Goal: Information Seeking & Learning: Learn about a topic

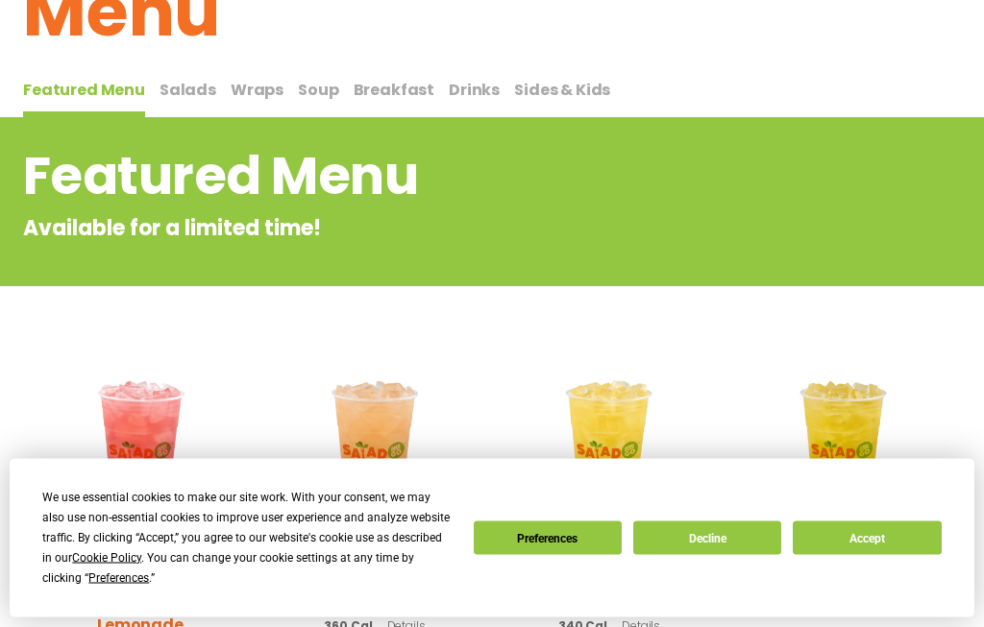
scroll to position [139, 0]
click at [566, 82] on span "Sides & Kids" at bounding box center [562, 90] width 96 height 22
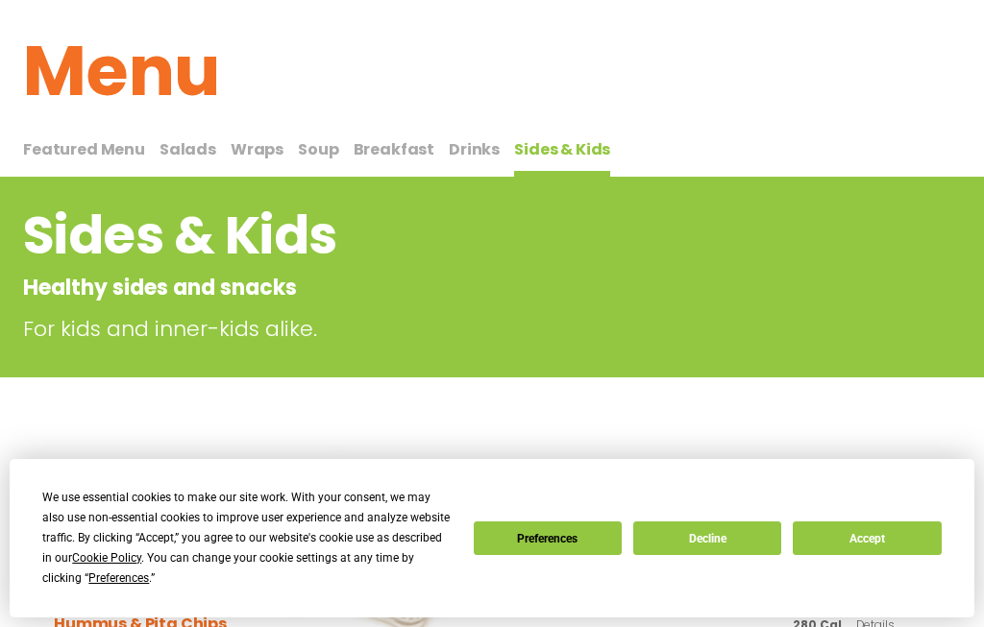
scroll to position [77, 0]
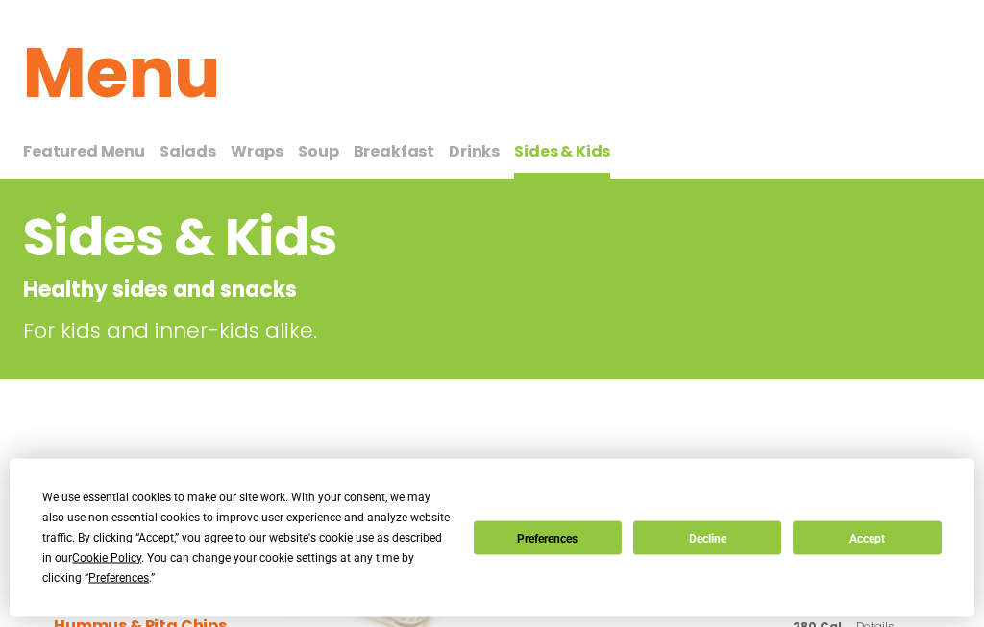
click at [115, 146] on span "Featured Menu" at bounding box center [84, 152] width 122 height 22
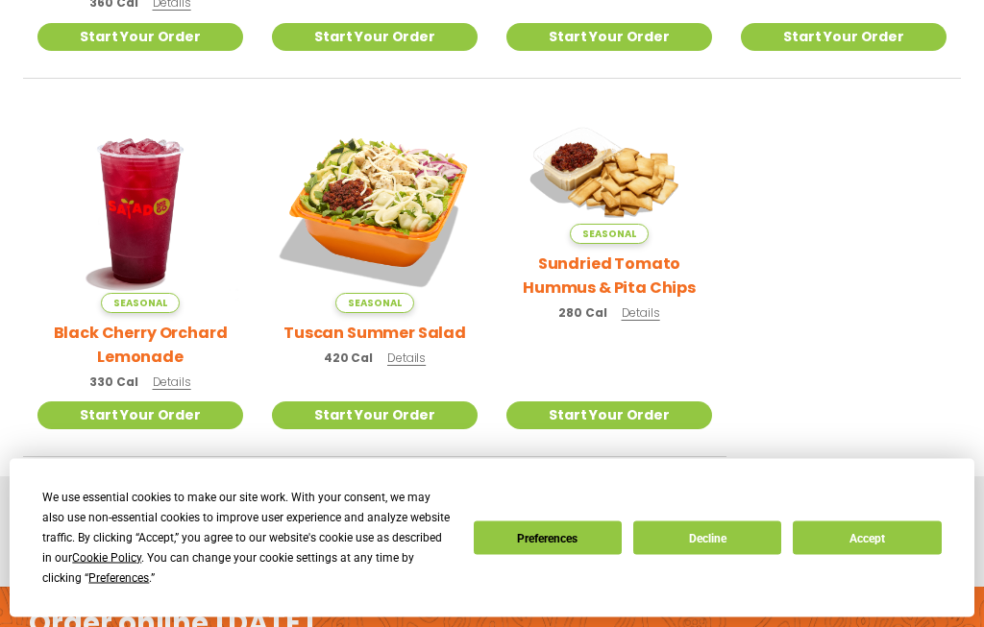
scroll to position [784, 0]
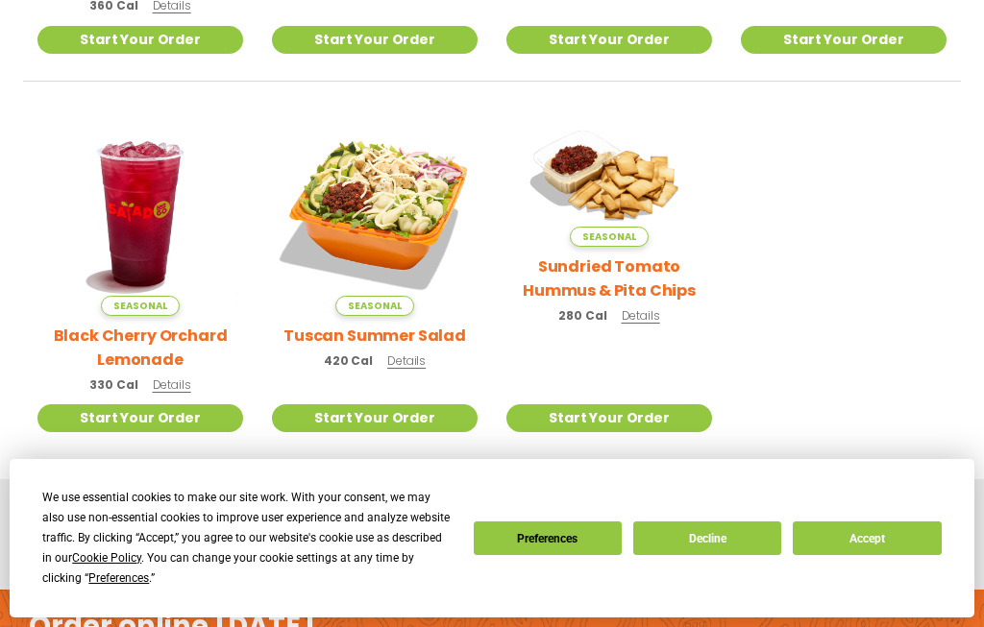
click at [410, 353] on span "Details" at bounding box center [406, 361] width 38 height 16
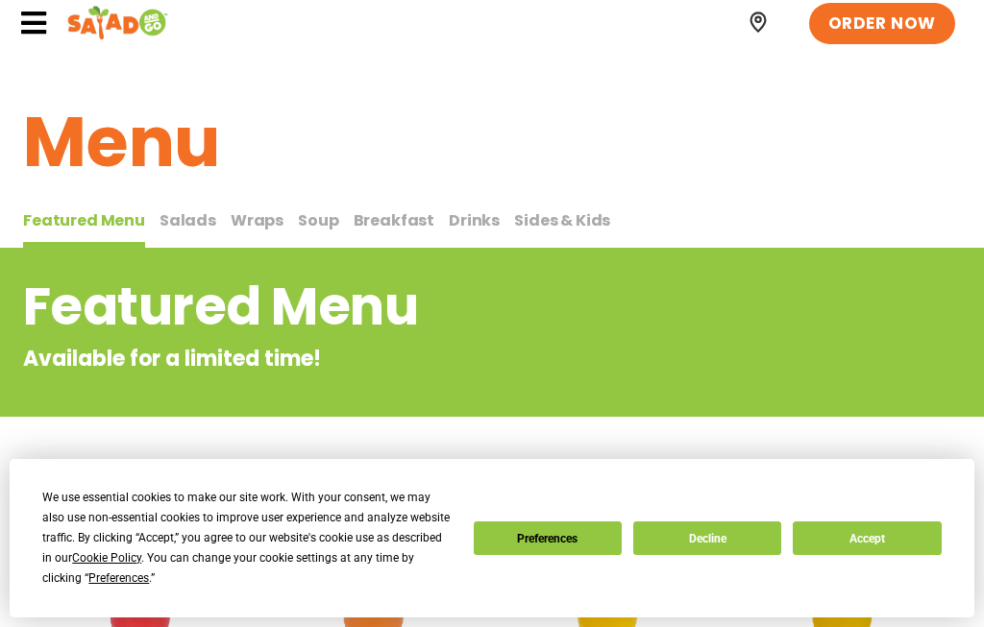
scroll to position [0, 0]
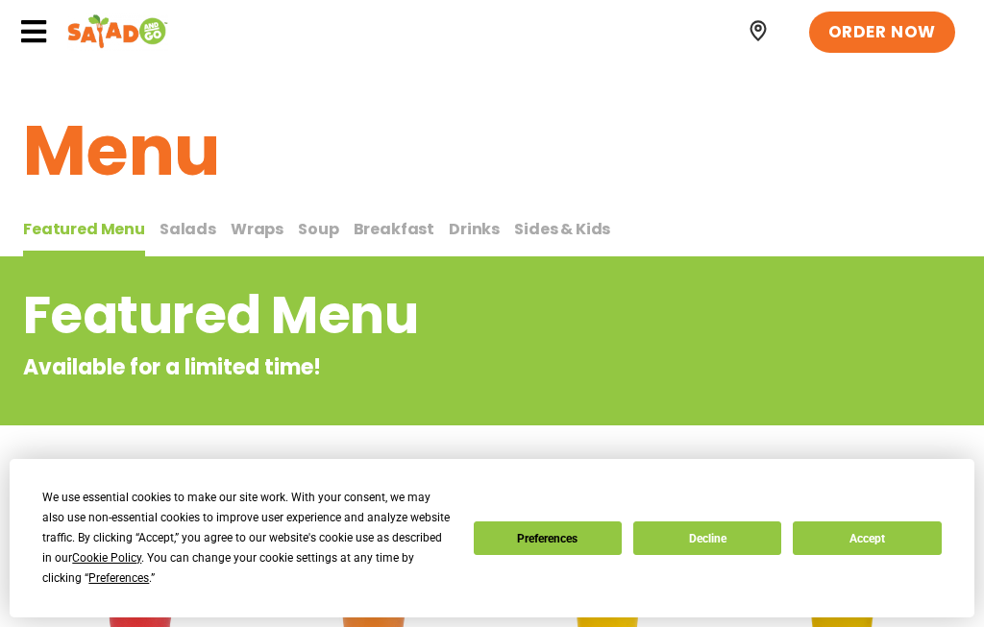
click at [197, 221] on span "Salads" at bounding box center [188, 229] width 57 height 22
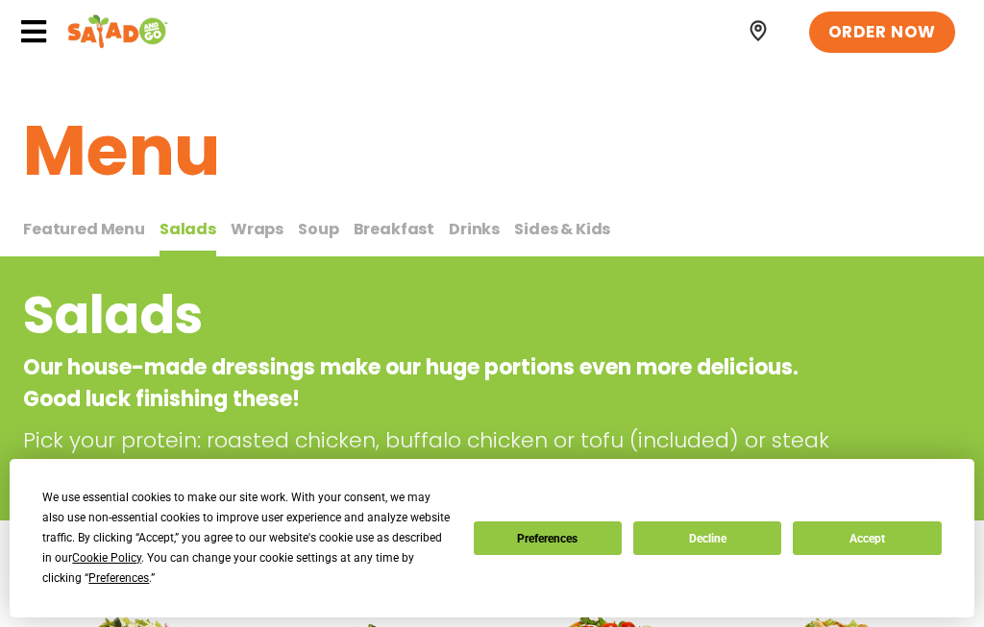
click at [267, 218] on span "Wraps" at bounding box center [257, 229] width 53 height 22
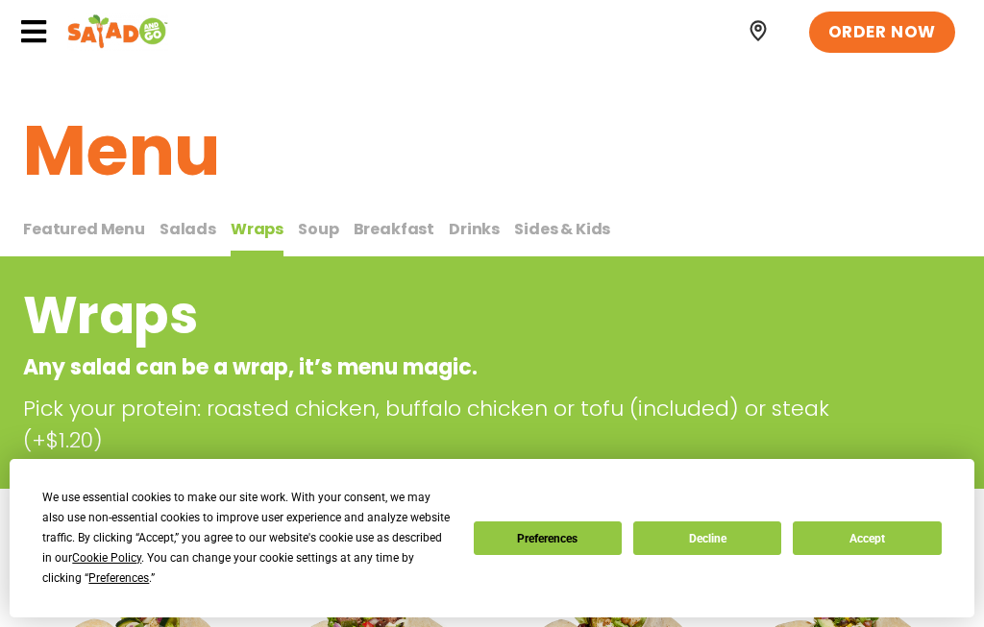
click at [317, 218] on span "Soup" at bounding box center [318, 229] width 40 height 22
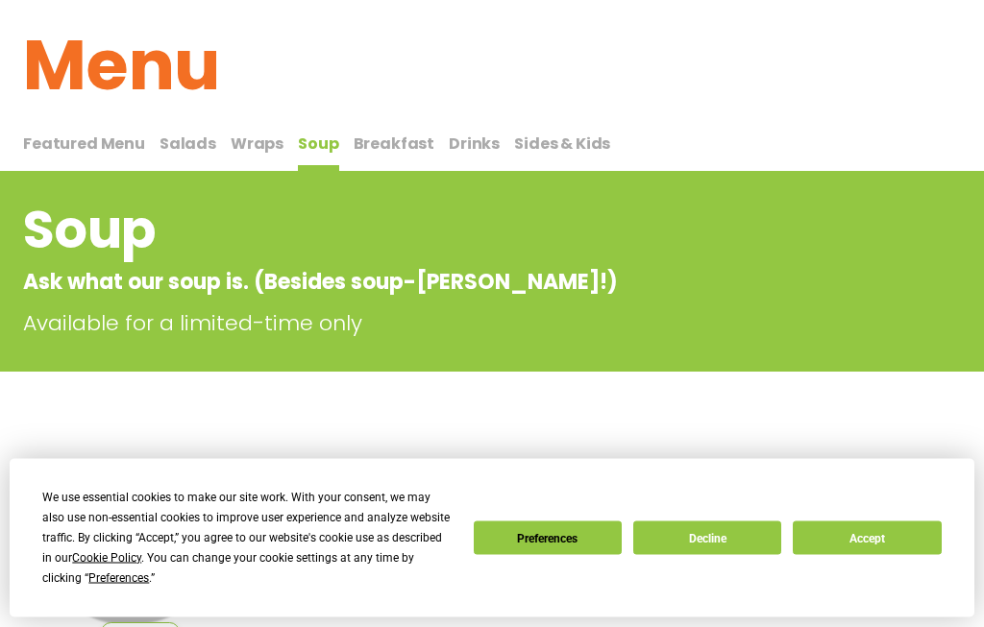
scroll to position [86, 0]
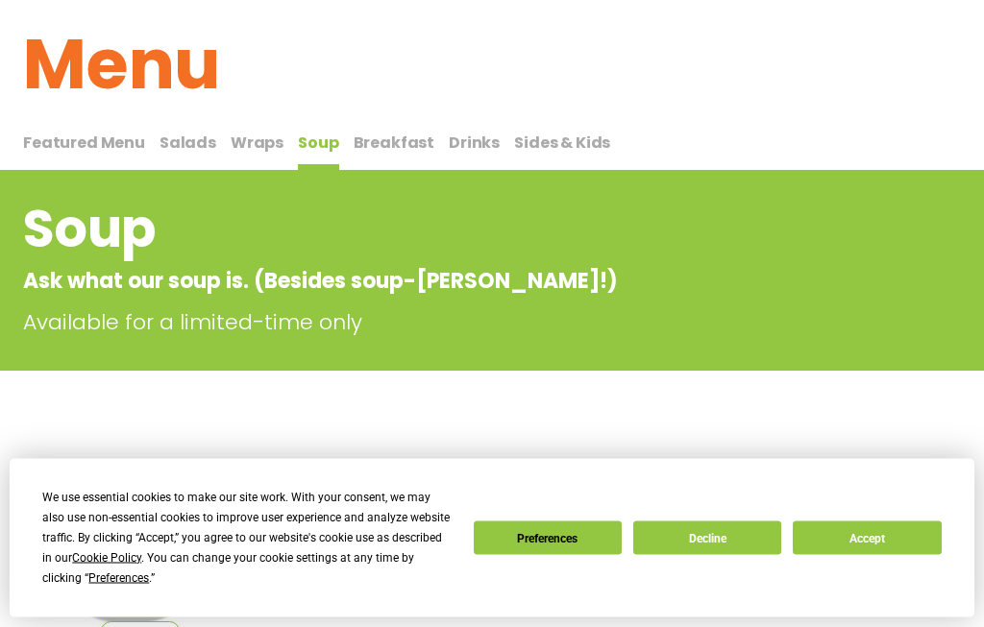
click at [404, 132] on button "Breakfast Breakfast" at bounding box center [395, 152] width 82 height 40
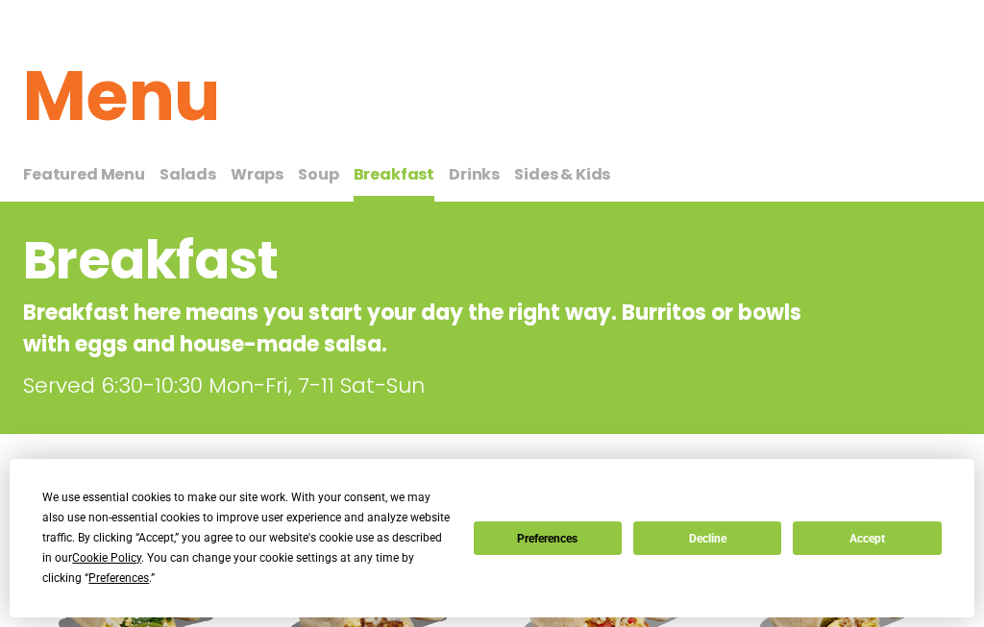
scroll to position [54, 0]
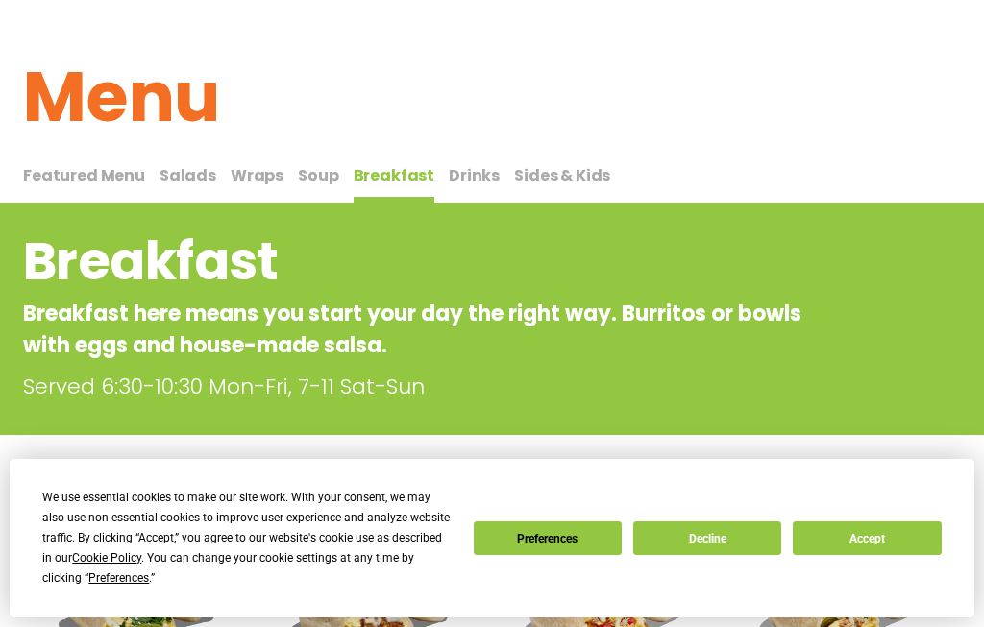
click at [548, 165] on span "Sides & Kids" at bounding box center [562, 175] width 96 height 22
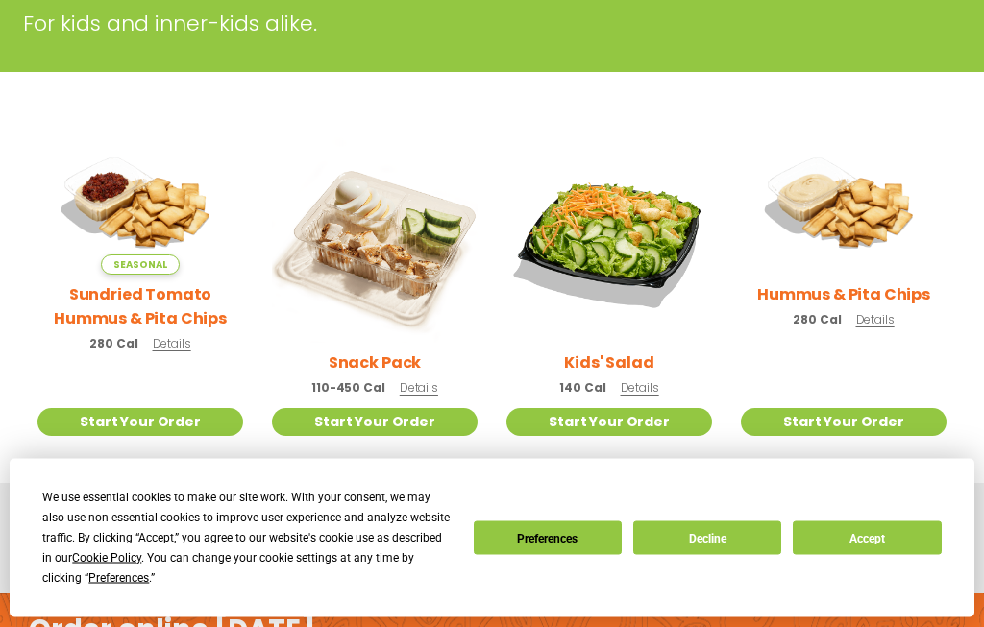
scroll to position [385, 0]
click at [421, 375] on div "Snack Pack 110-450 Cal Details" at bounding box center [375, 272] width 206 height 270
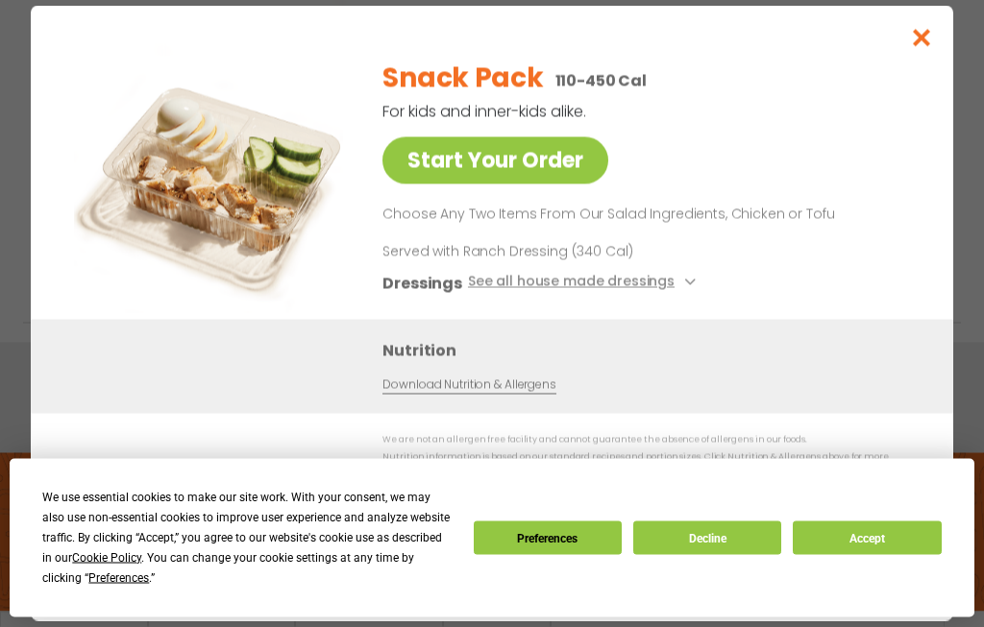
scroll to position [536, 0]
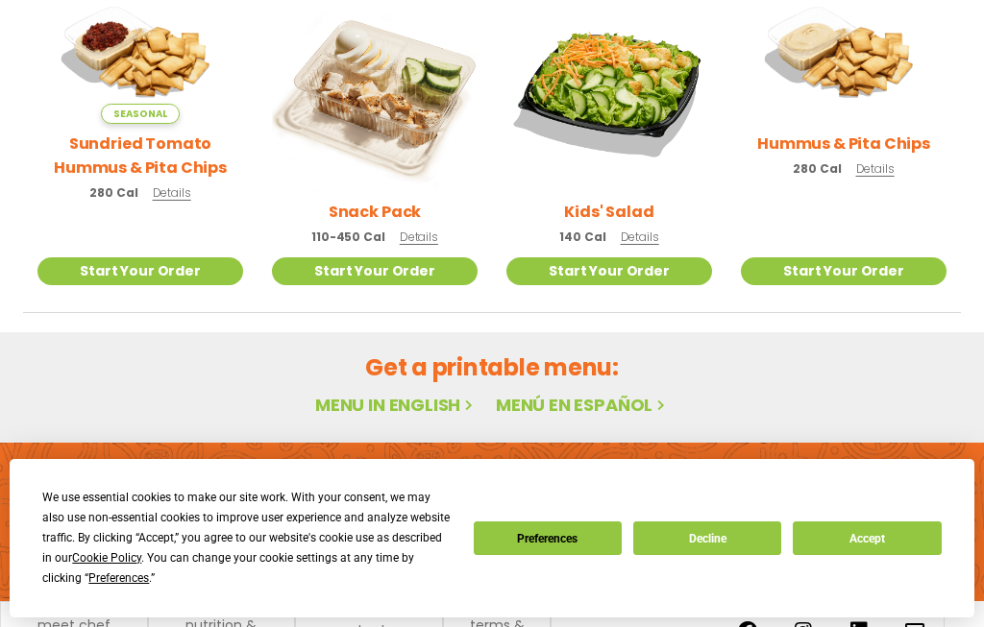
click at [655, 230] on span "Details" at bounding box center [640, 237] width 38 height 16
click at [420, 225] on div "Snack Pack 110-450 Cal Details" at bounding box center [375, 122] width 206 height 270
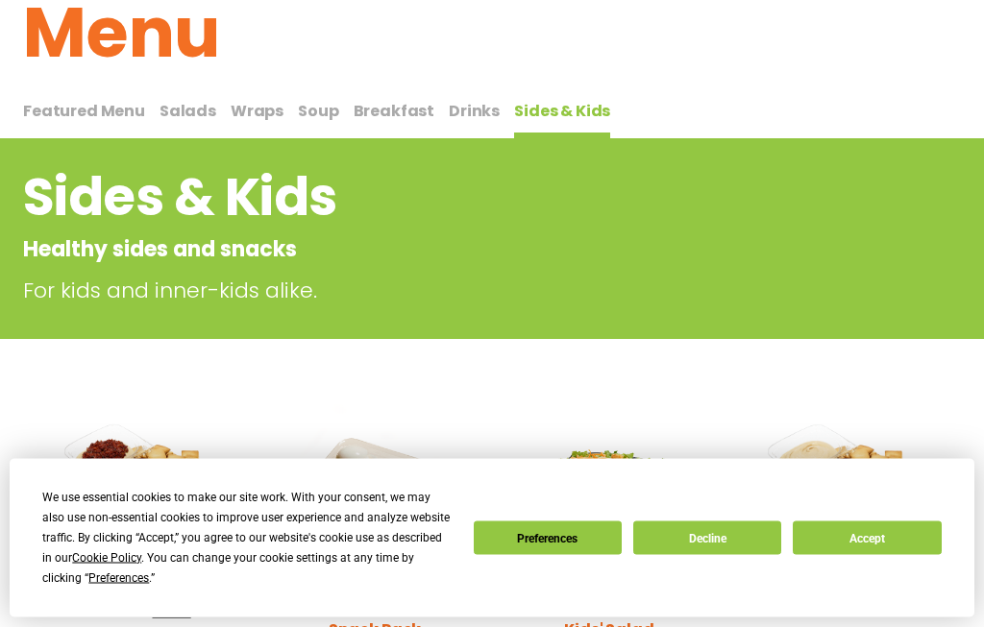
scroll to position [0, 0]
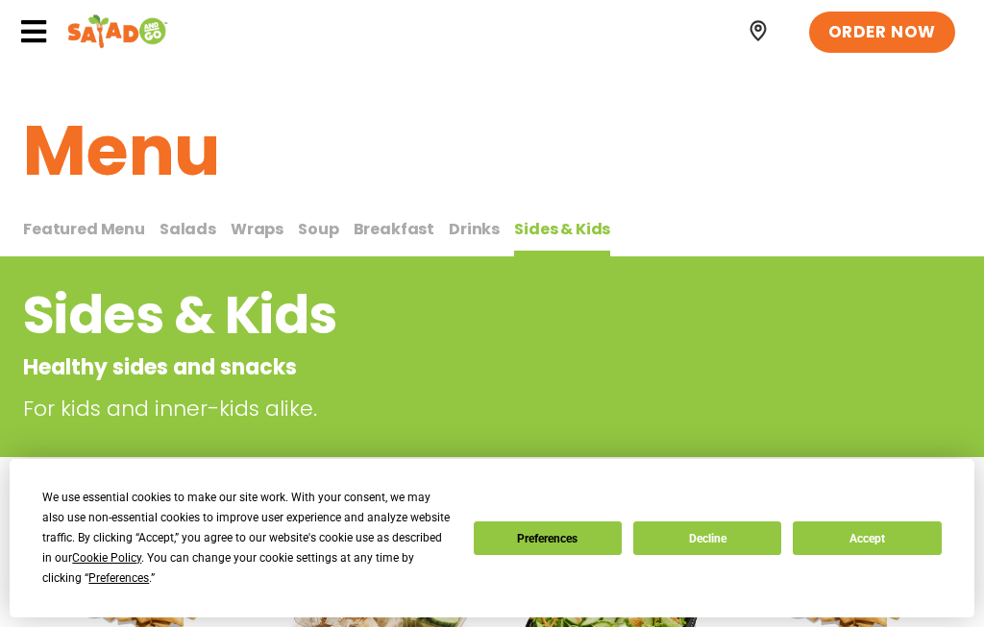
click at [188, 235] on span "Salads" at bounding box center [188, 229] width 57 height 22
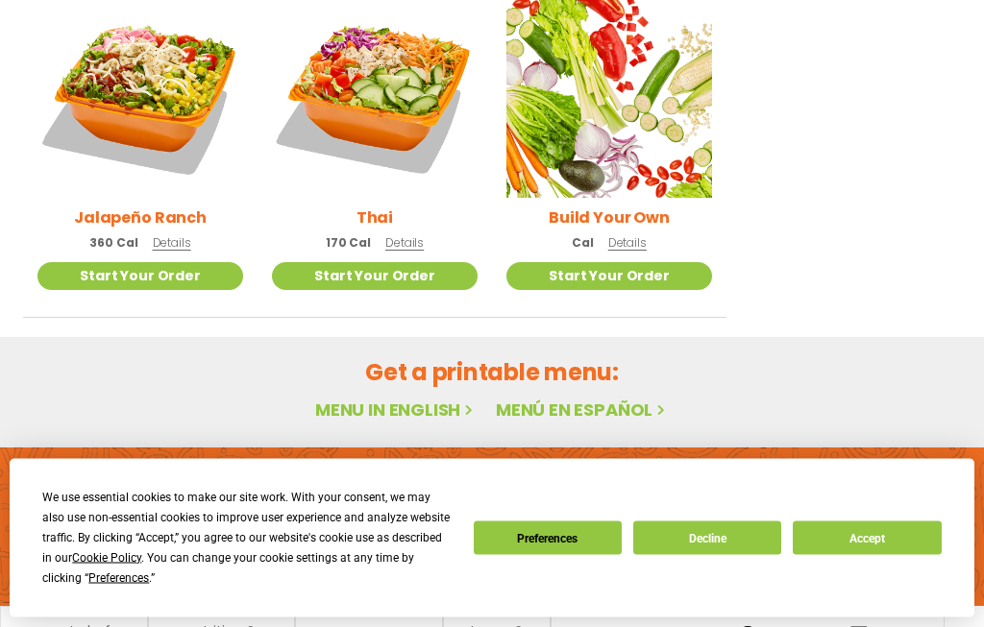
click at [620, 237] on span "Details" at bounding box center [627, 243] width 38 height 16
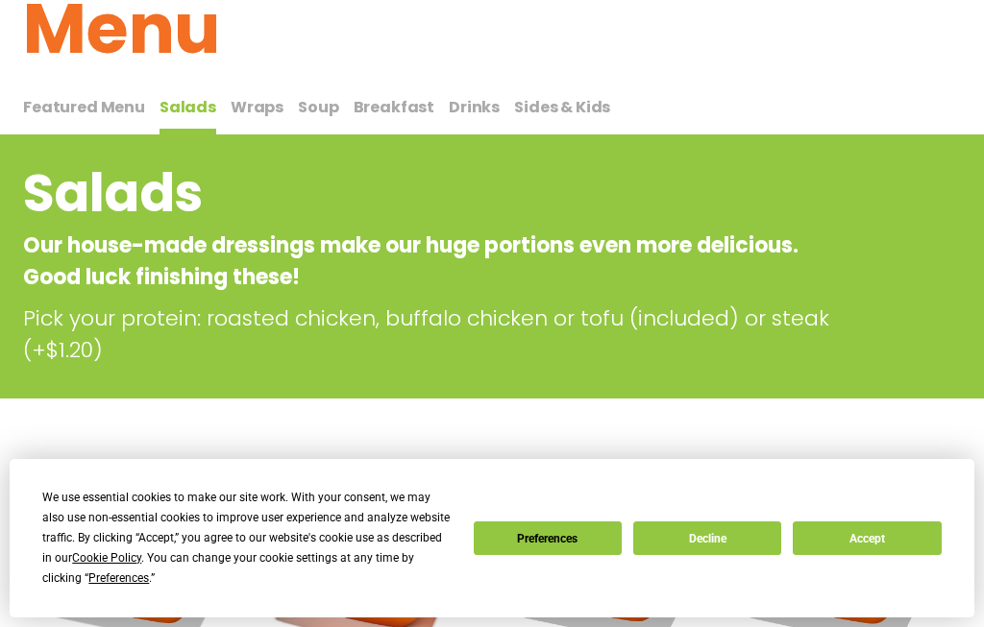
scroll to position [120, 0]
